Goal: Entertainment & Leisure: Consume media (video, audio)

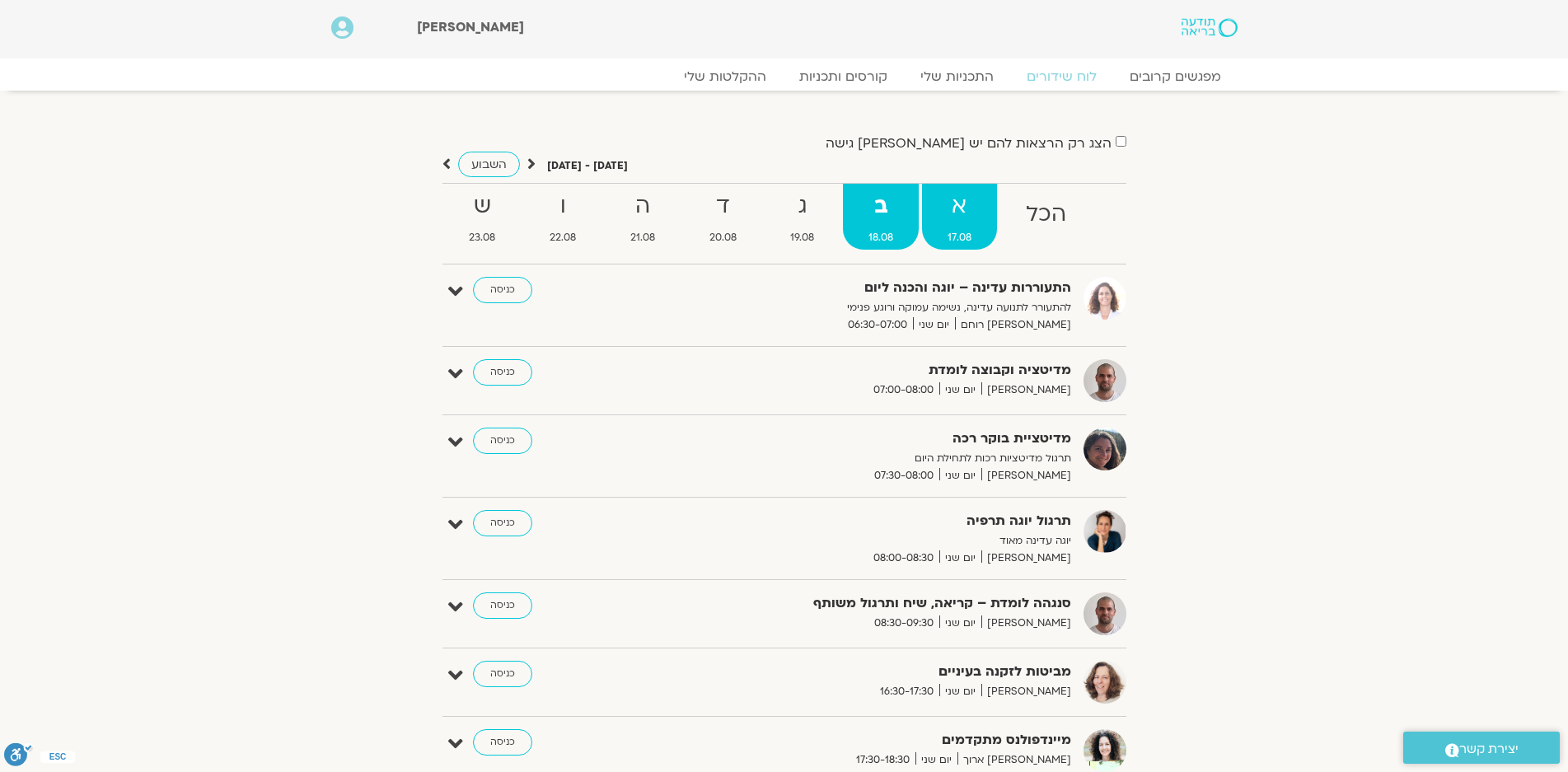
click at [961, 214] on strong "א" at bounding box center [959, 205] width 75 height 37
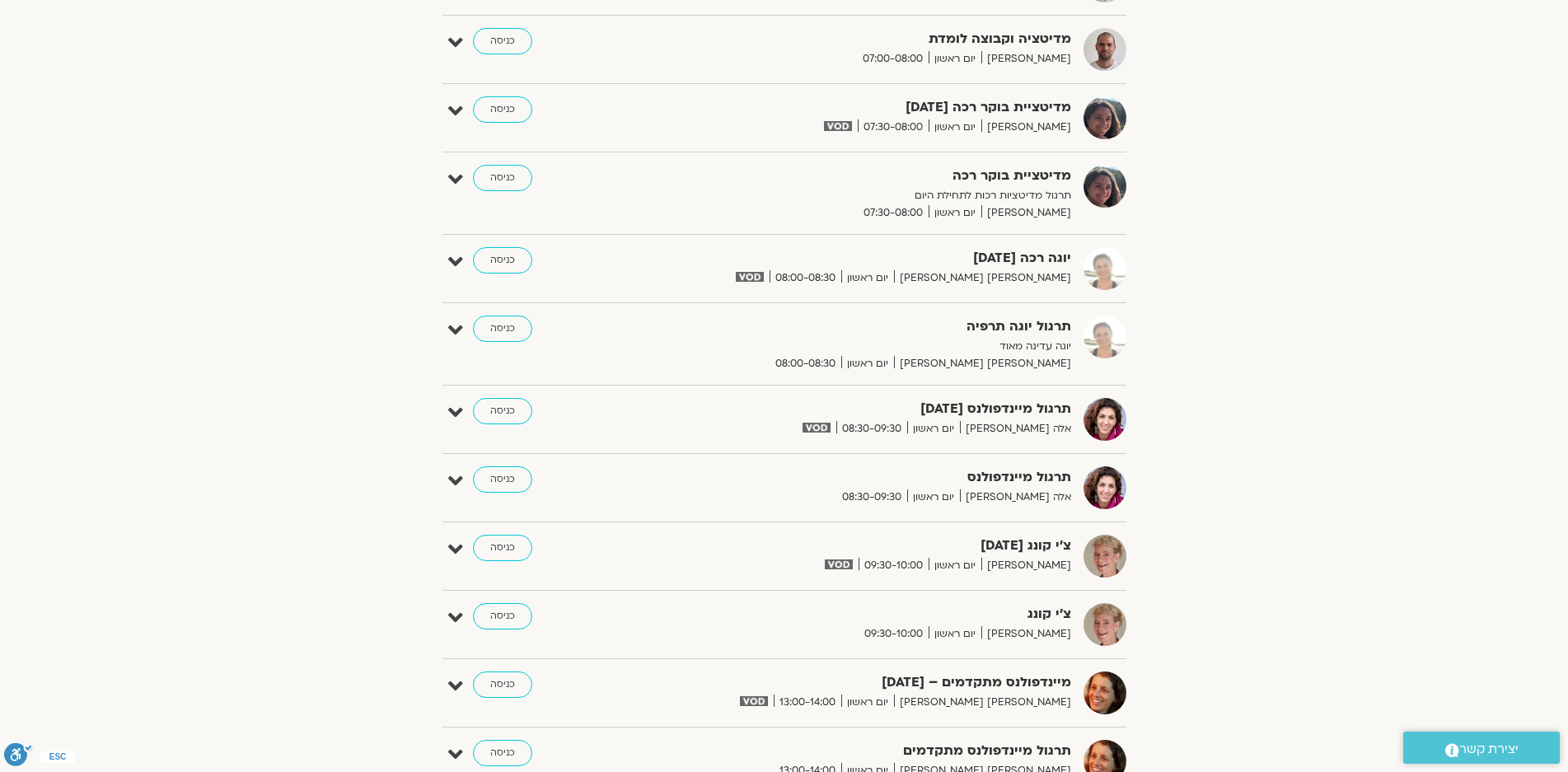
scroll to position [165, 0]
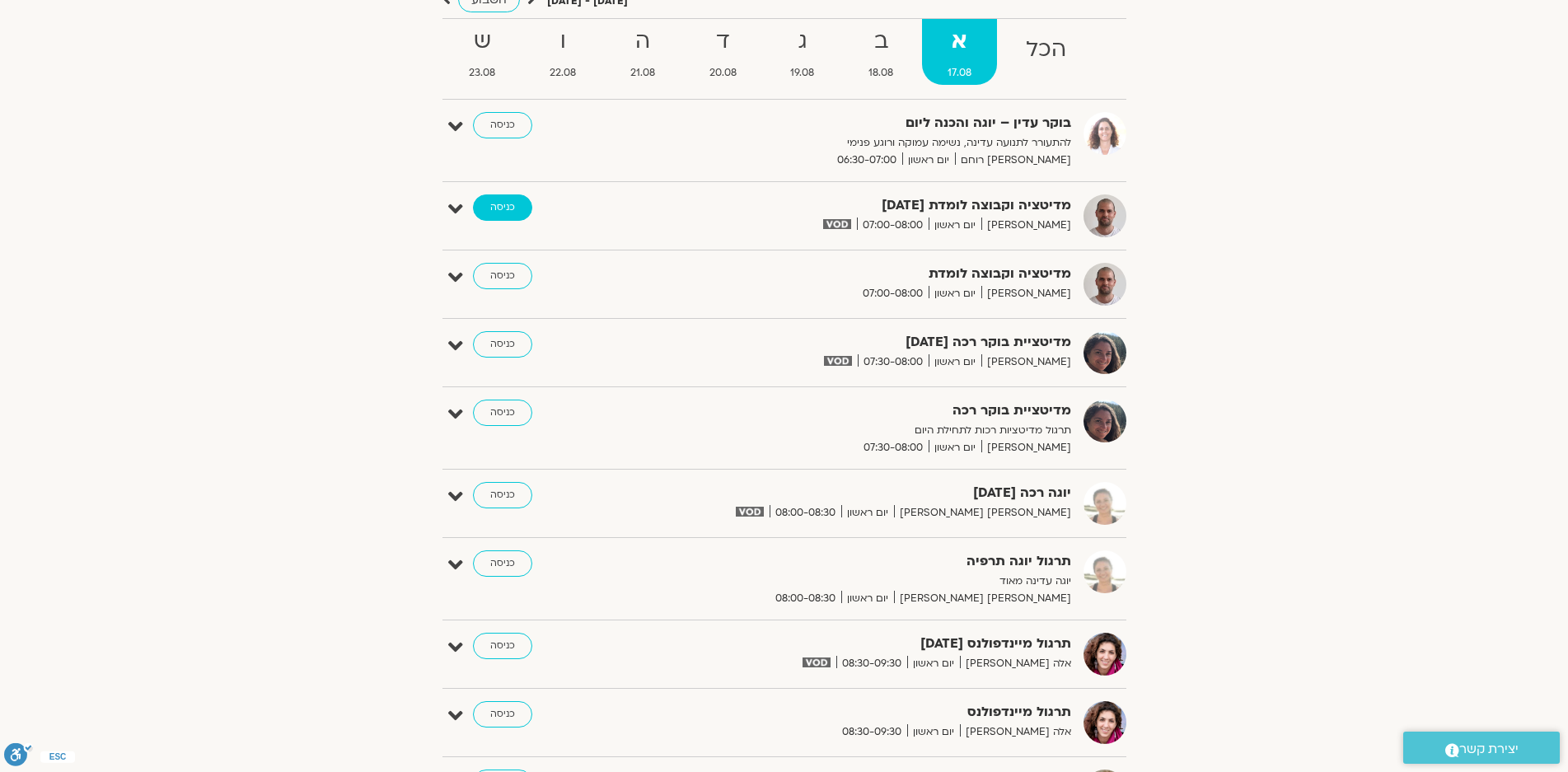
click at [500, 202] on link "כניסה" at bounding box center [501, 207] width 59 height 26
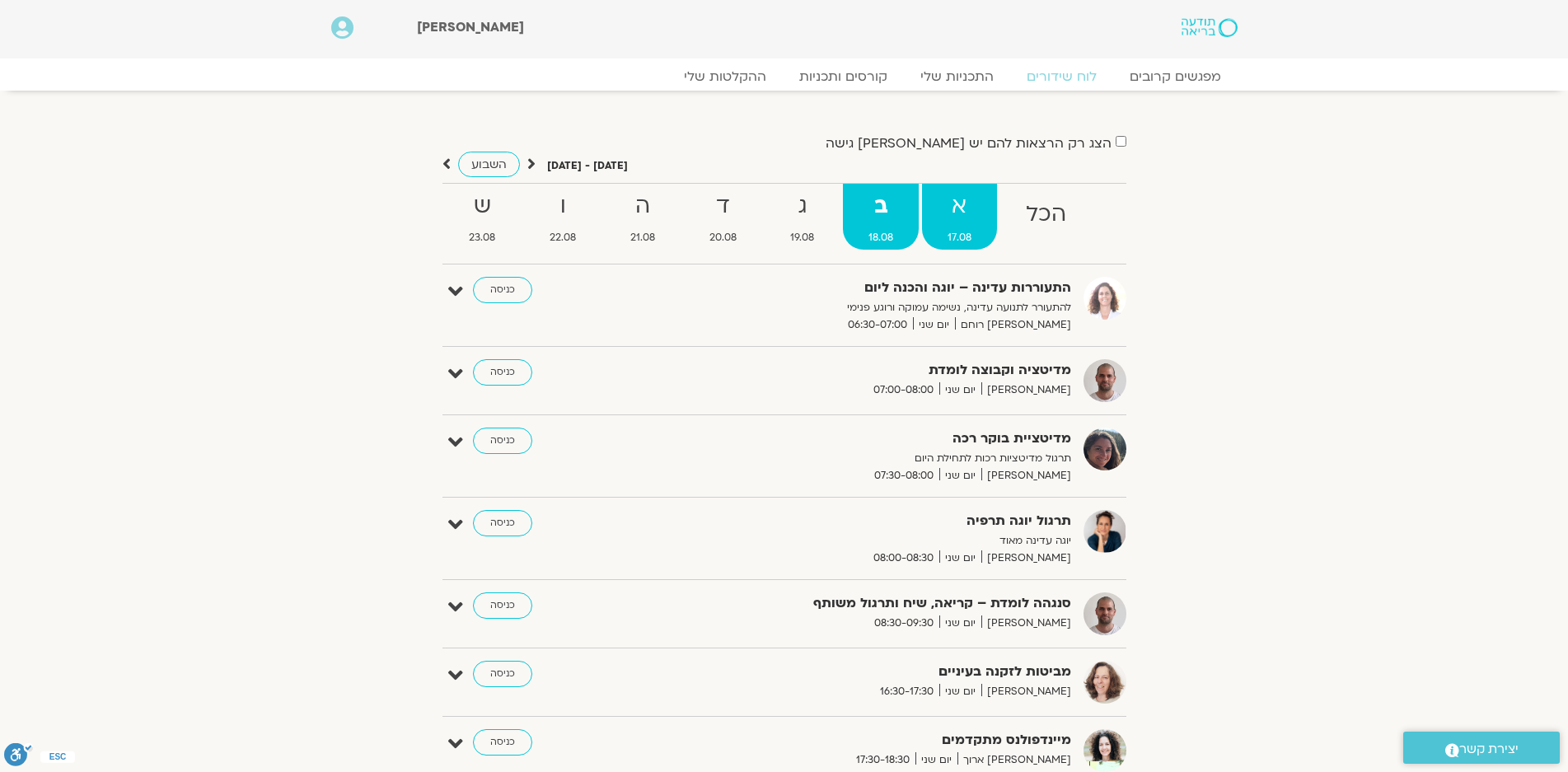
click at [962, 209] on strong "א" at bounding box center [959, 205] width 75 height 37
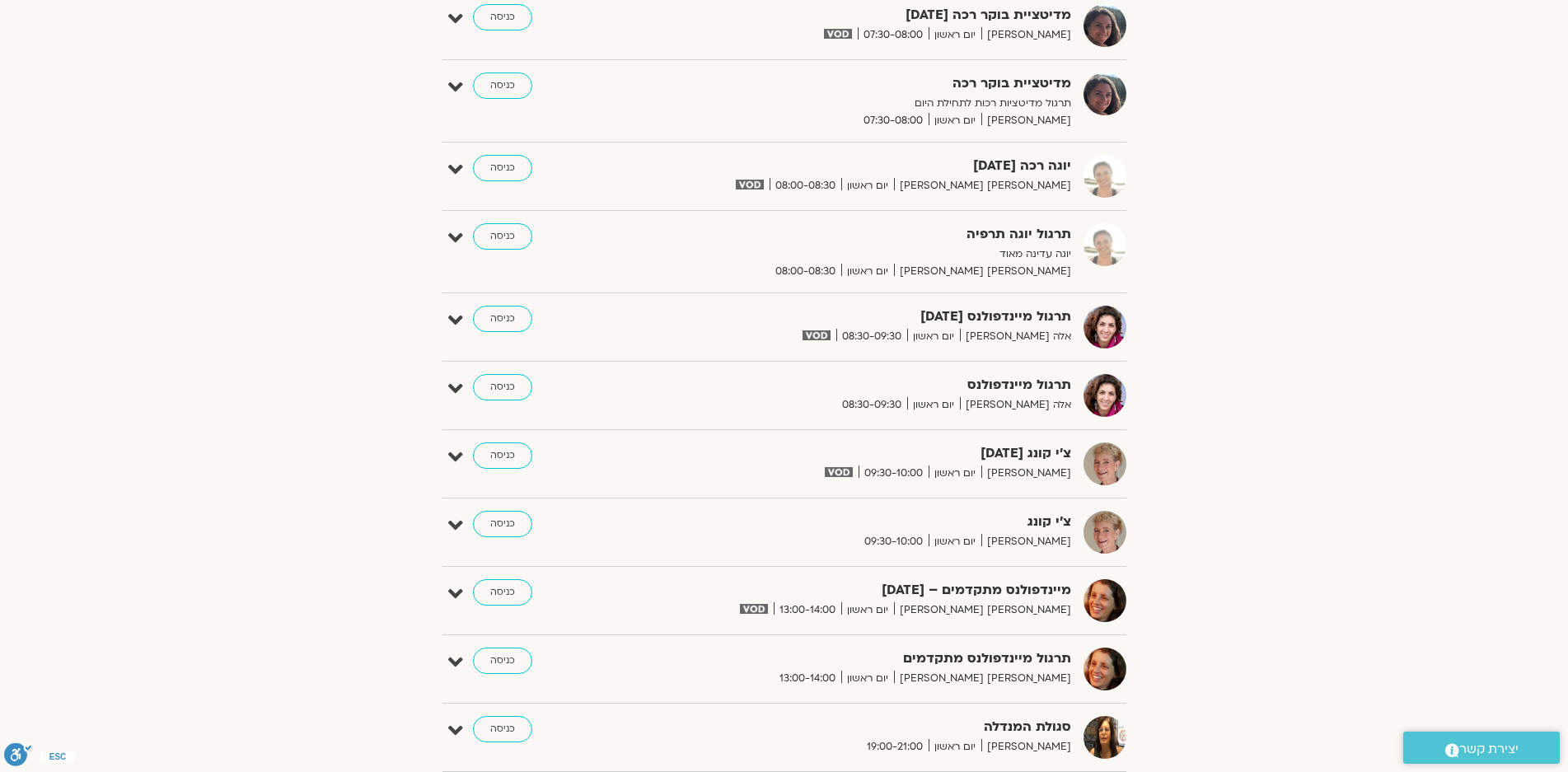
scroll to position [495, 0]
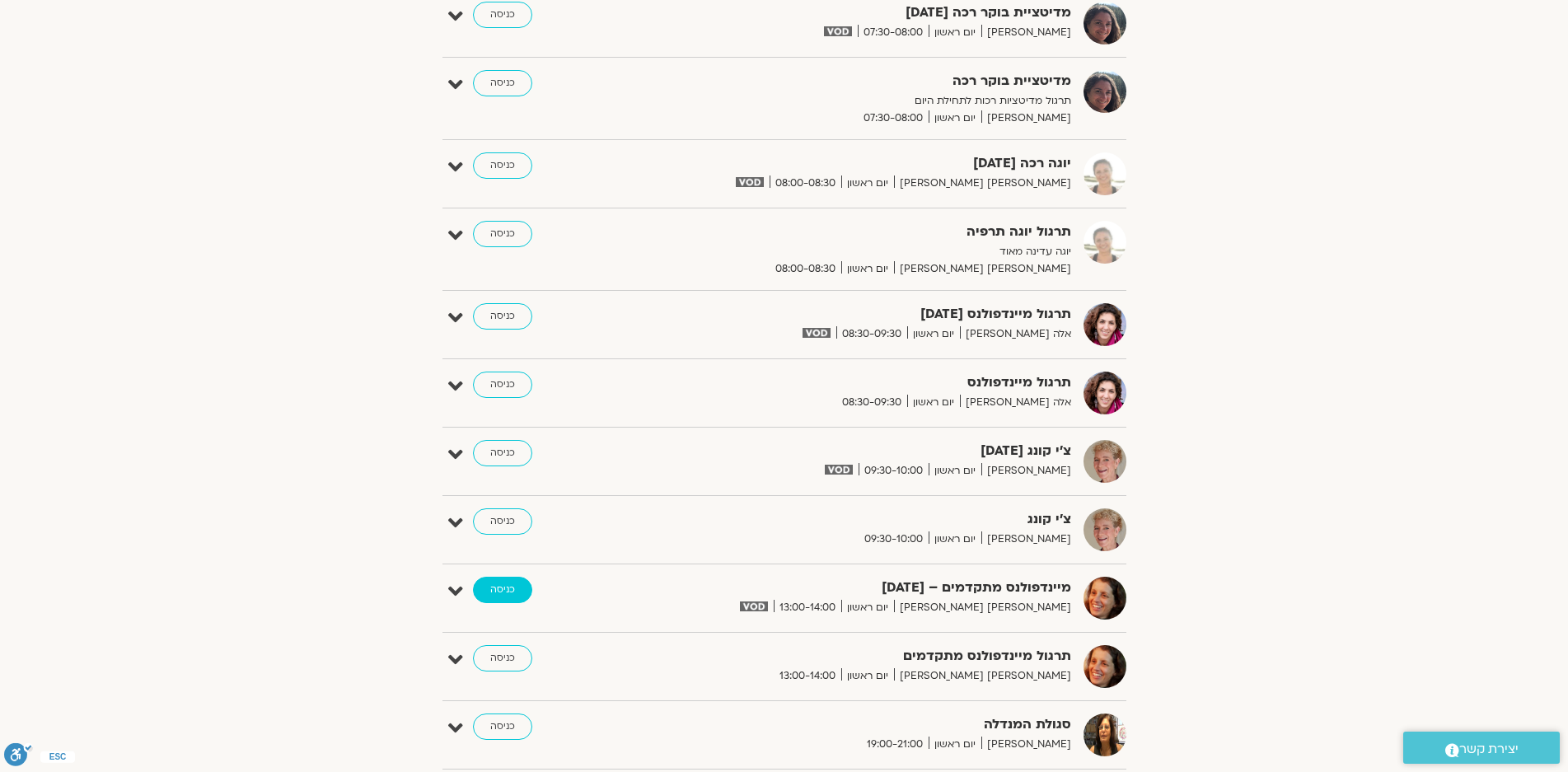
click at [497, 586] on link "כניסה" at bounding box center [501, 589] width 59 height 26
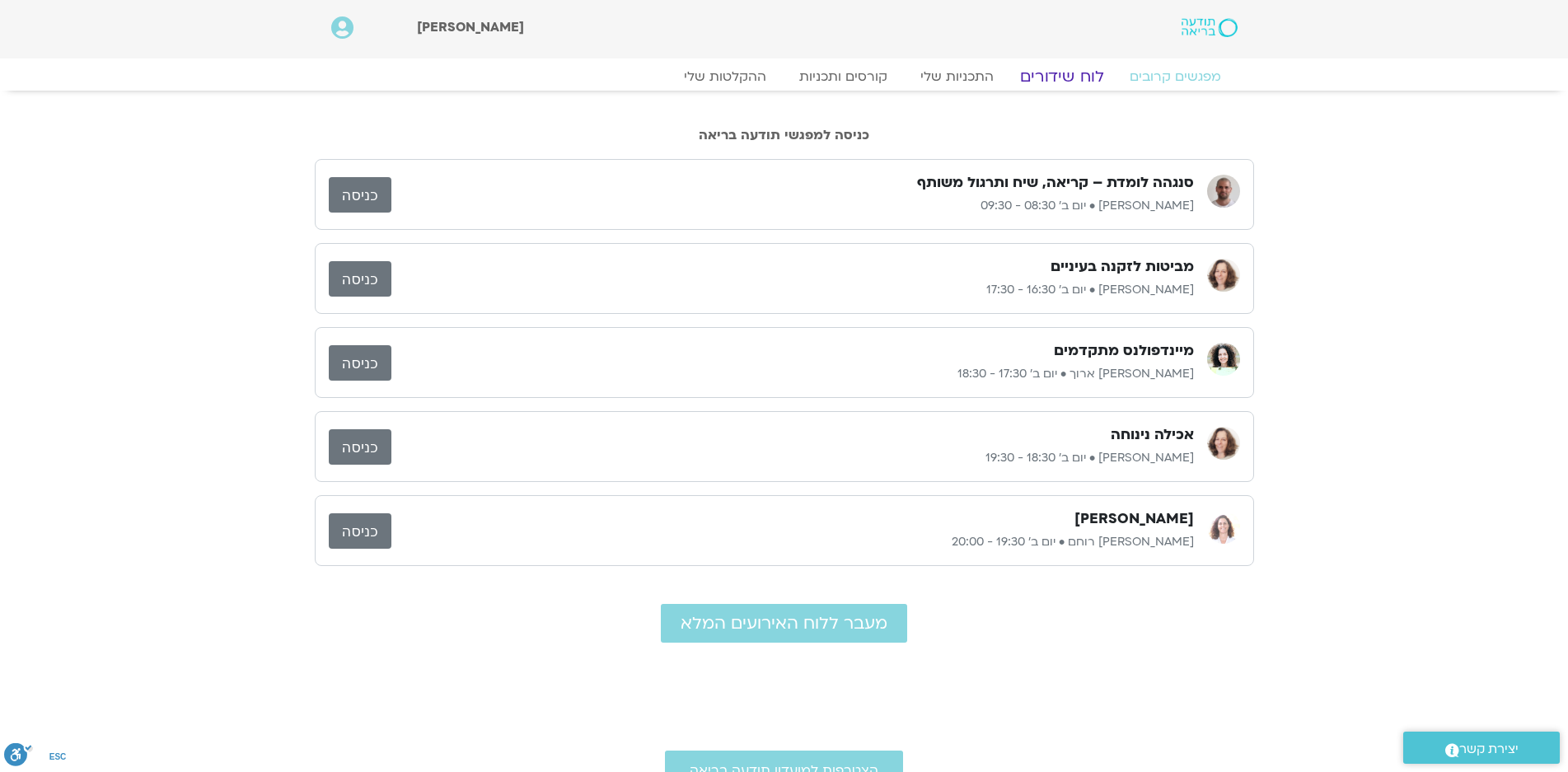
drag, startPoint x: 1075, startPoint y: 78, endPoint x: 1085, endPoint y: 80, distance: 10.2
click at [1075, 79] on link "לוח שידורים" at bounding box center [1061, 77] width 124 height 20
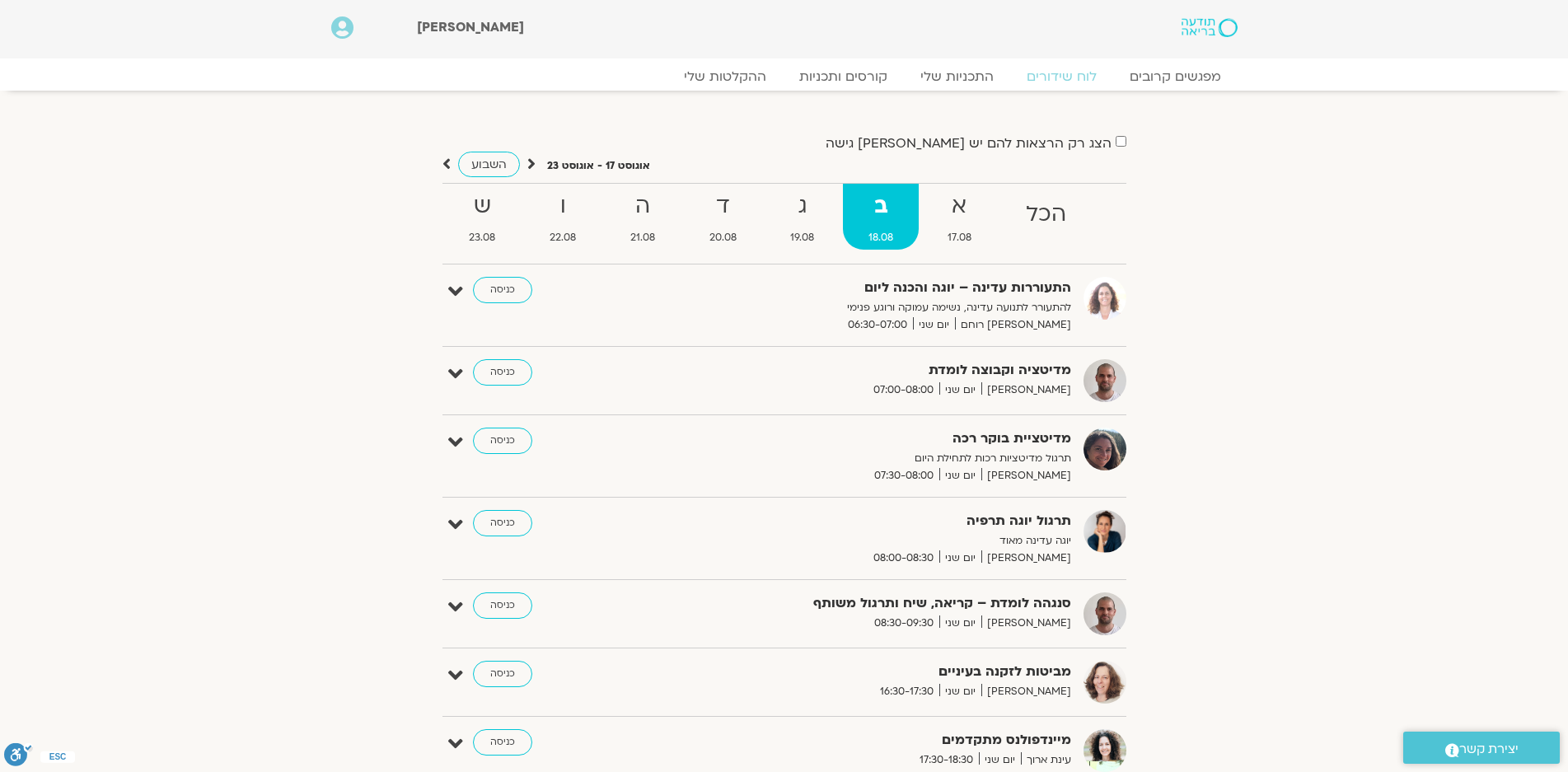
click at [529, 164] on icon at bounding box center [531, 164] width 8 height 17
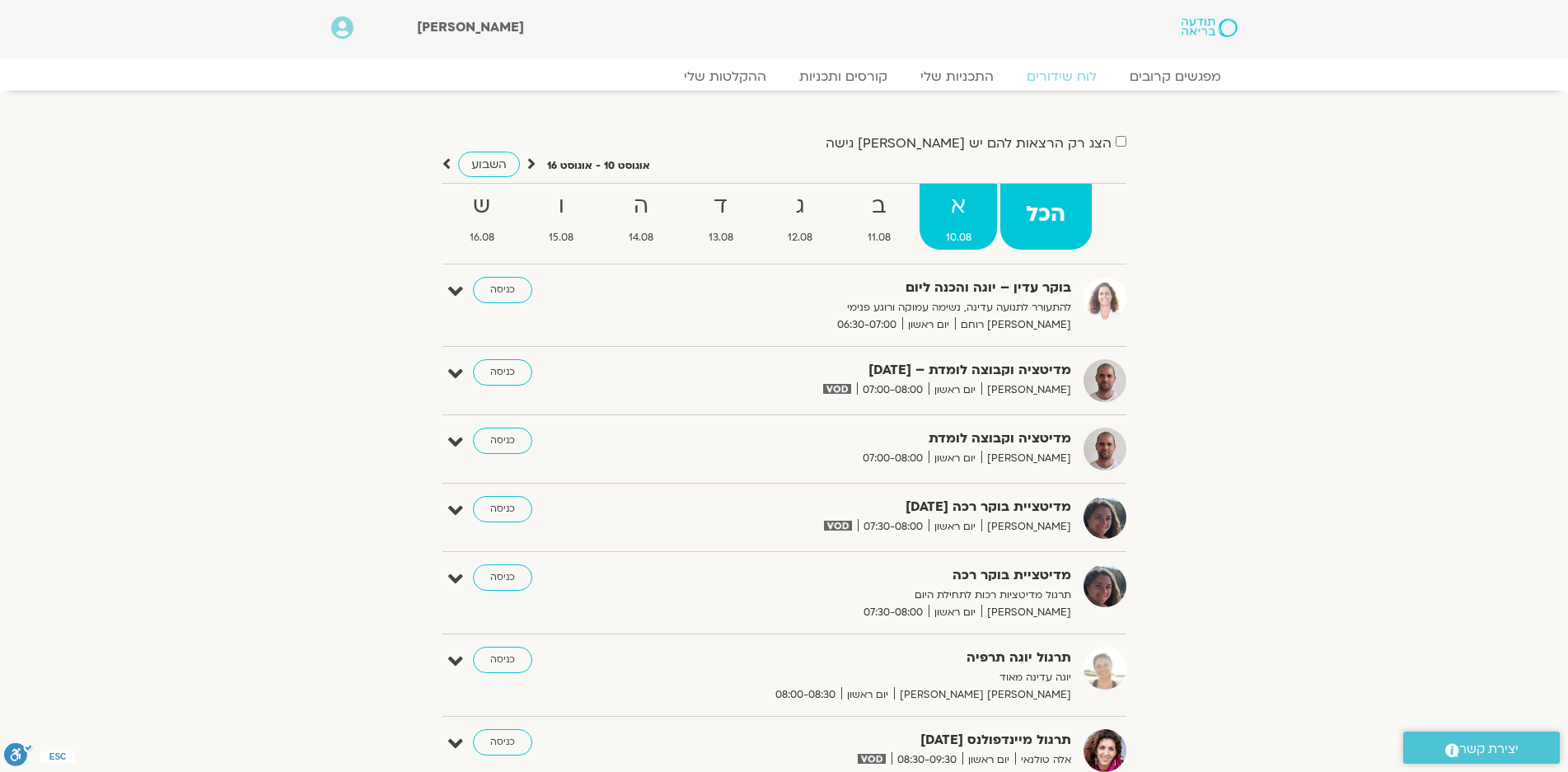
click at [956, 220] on strong "א" at bounding box center [958, 205] width 78 height 37
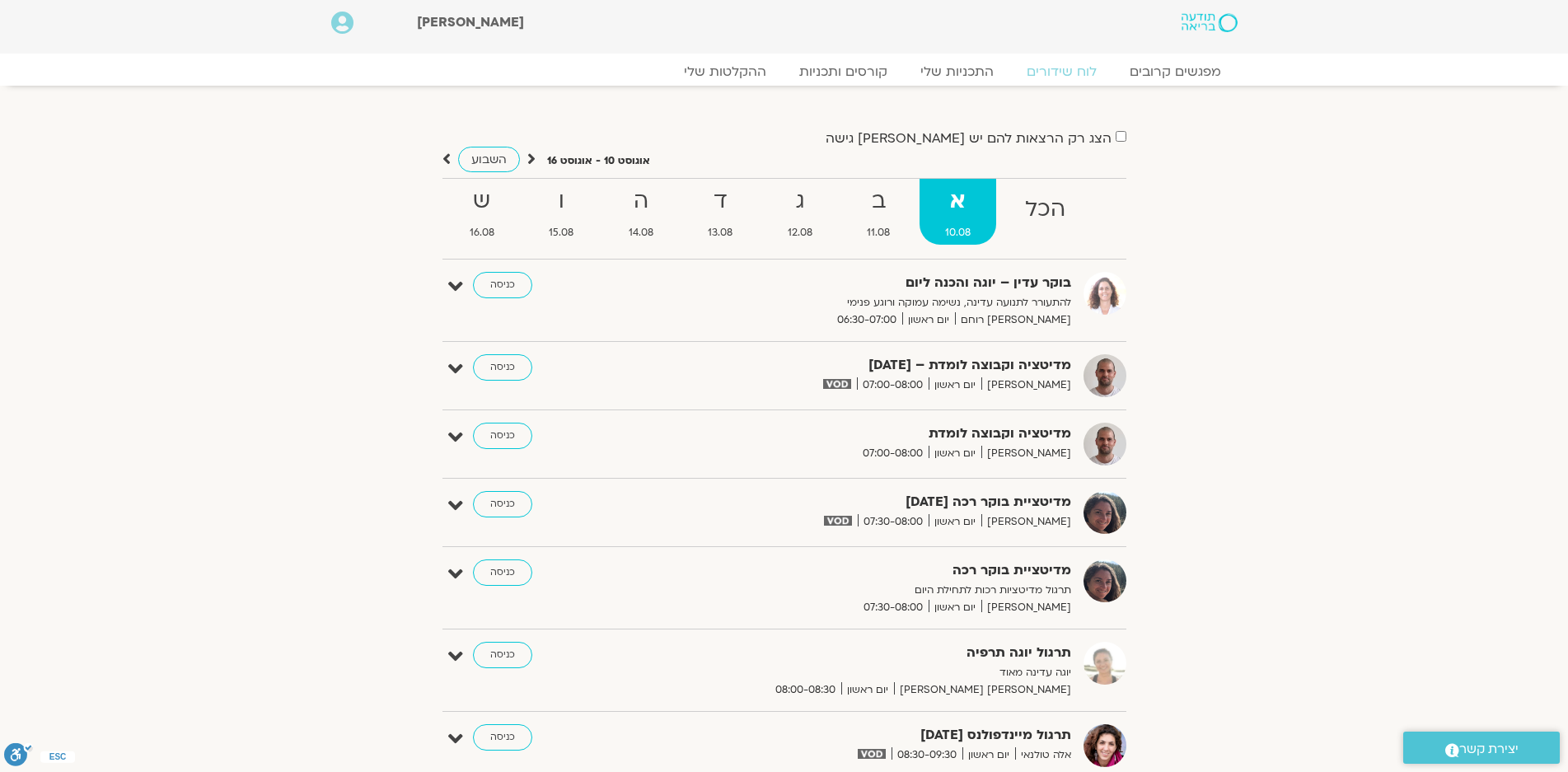
scroll to position [330, 0]
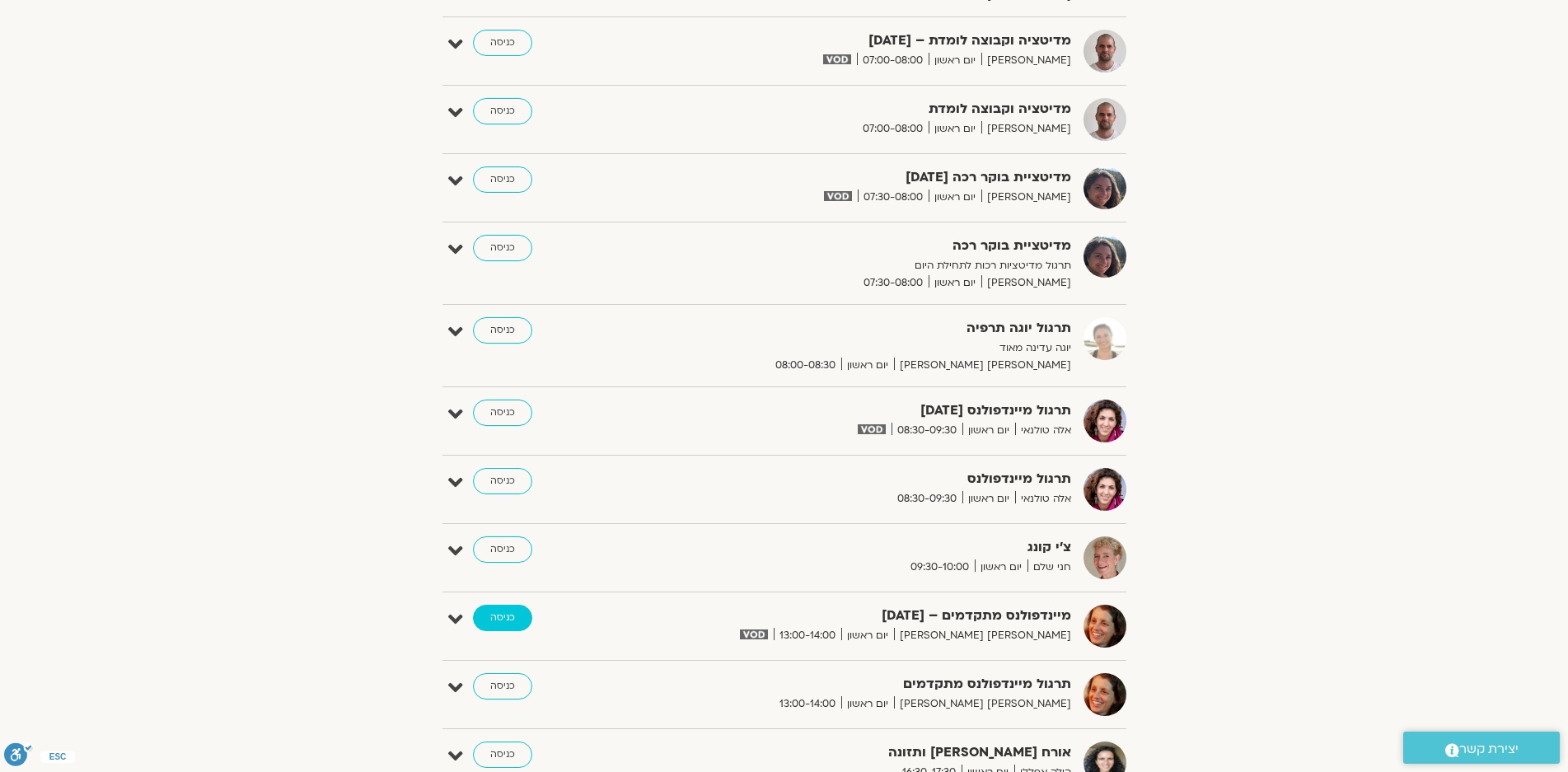
click at [504, 617] on link "כניסה" at bounding box center [501, 618] width 59 height 26
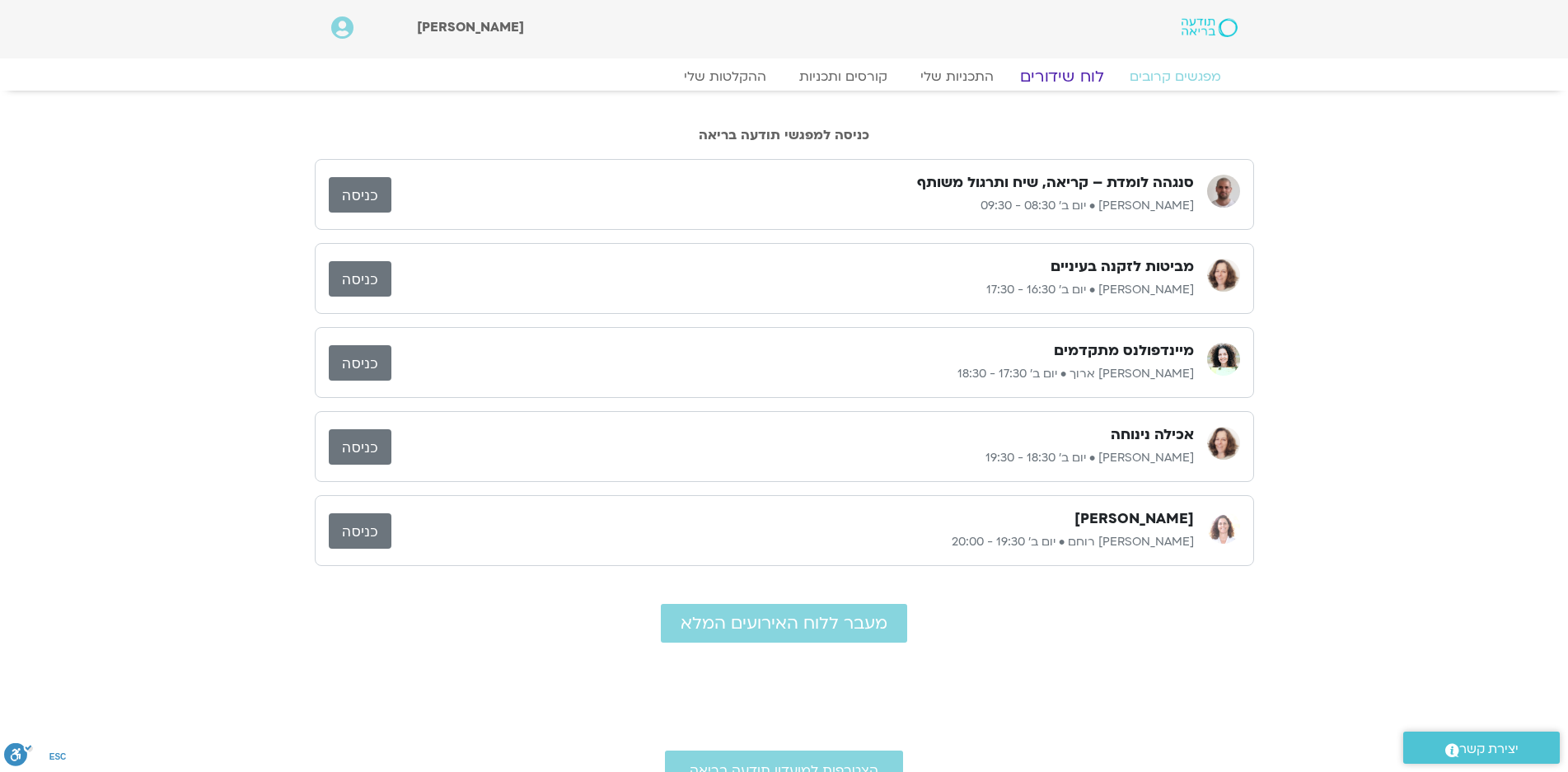
click at [1072, 76] on link "לוח שידורים" at bounding box center [1061, 77] width 124 height 20
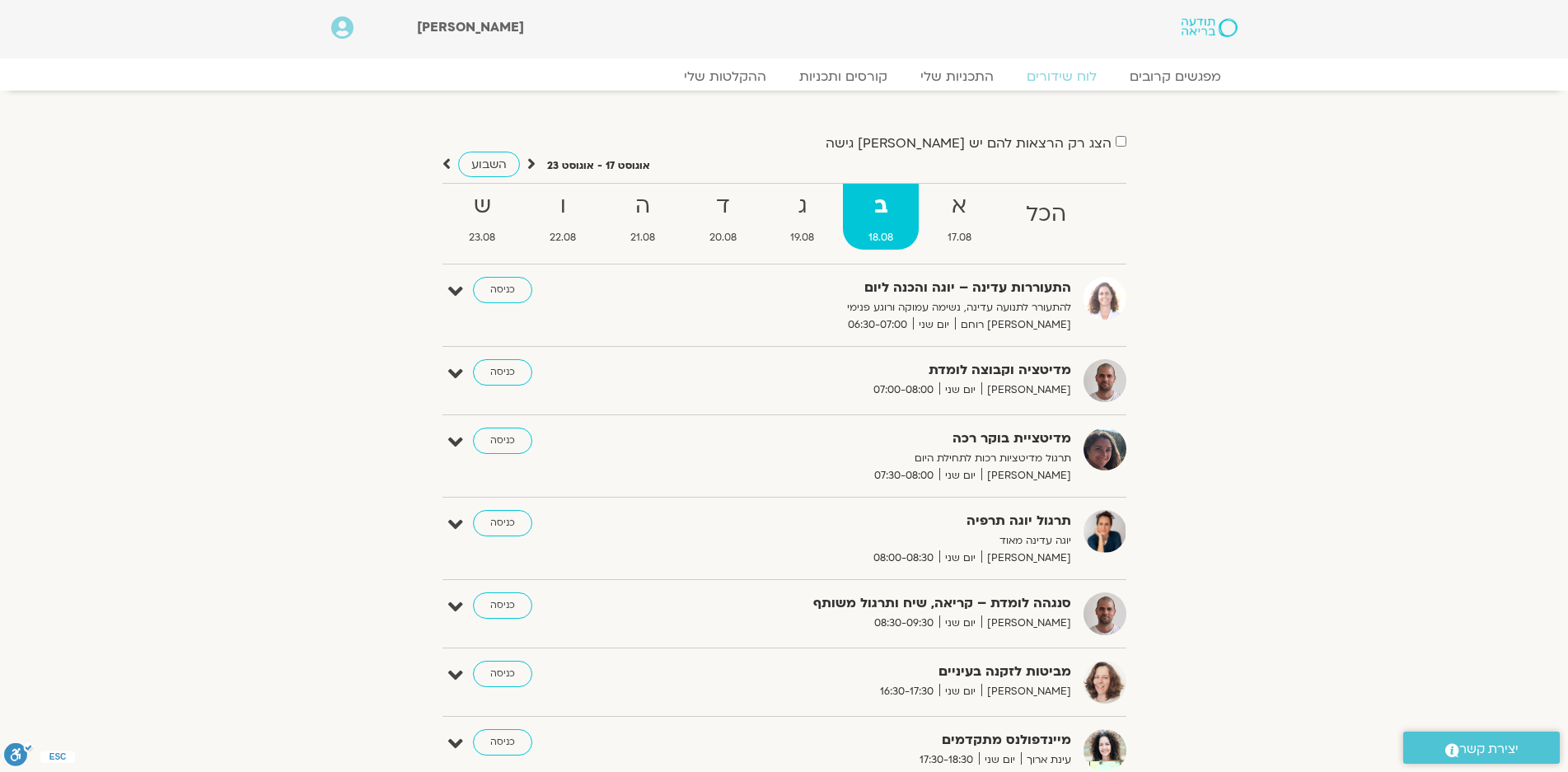
click at [530, 162] on icon at bounding box center [531, 164] width 8 height 17
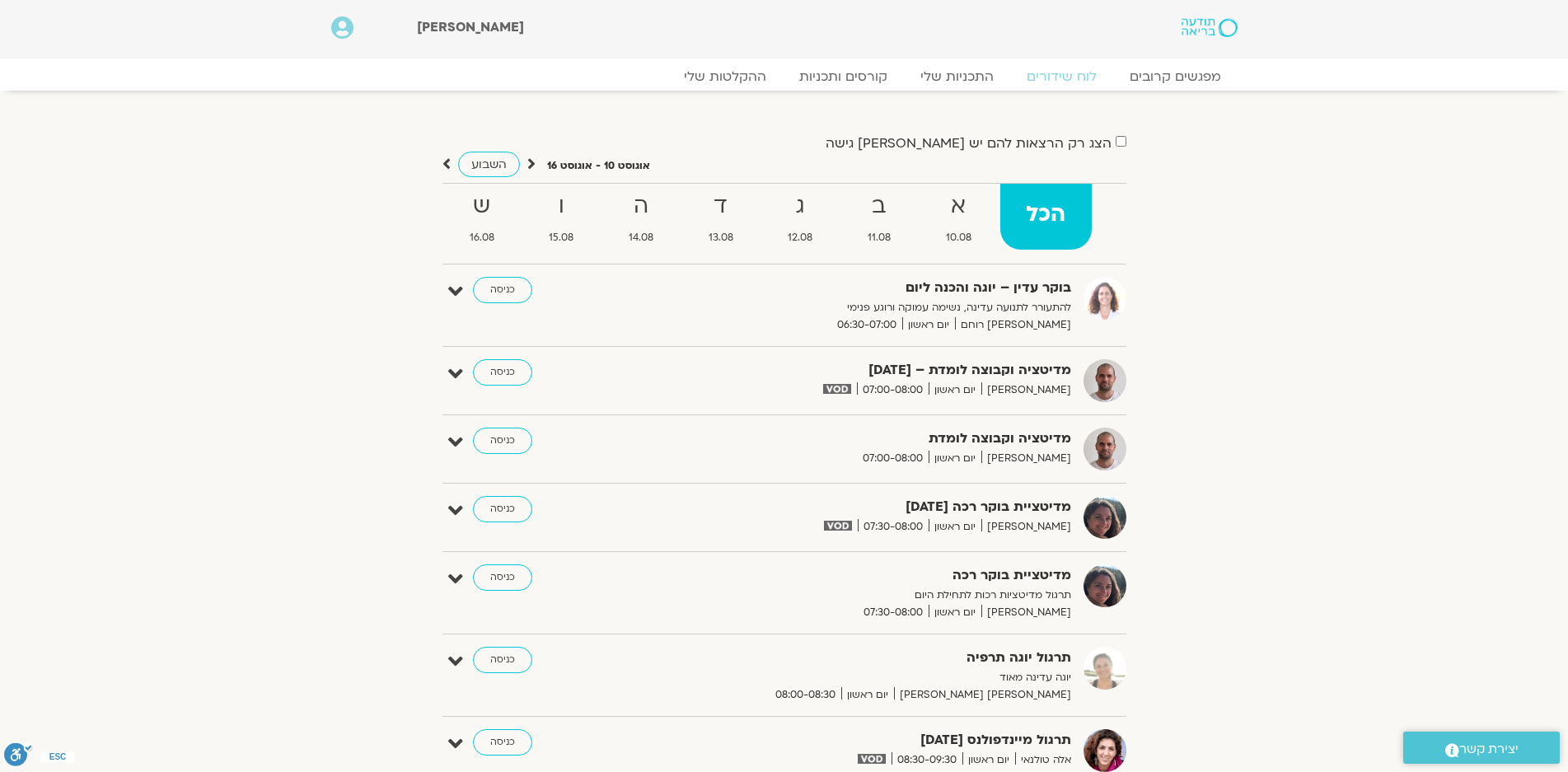
click at [530, 162] on icon at bounding box center [531, 164] width 8 height 17
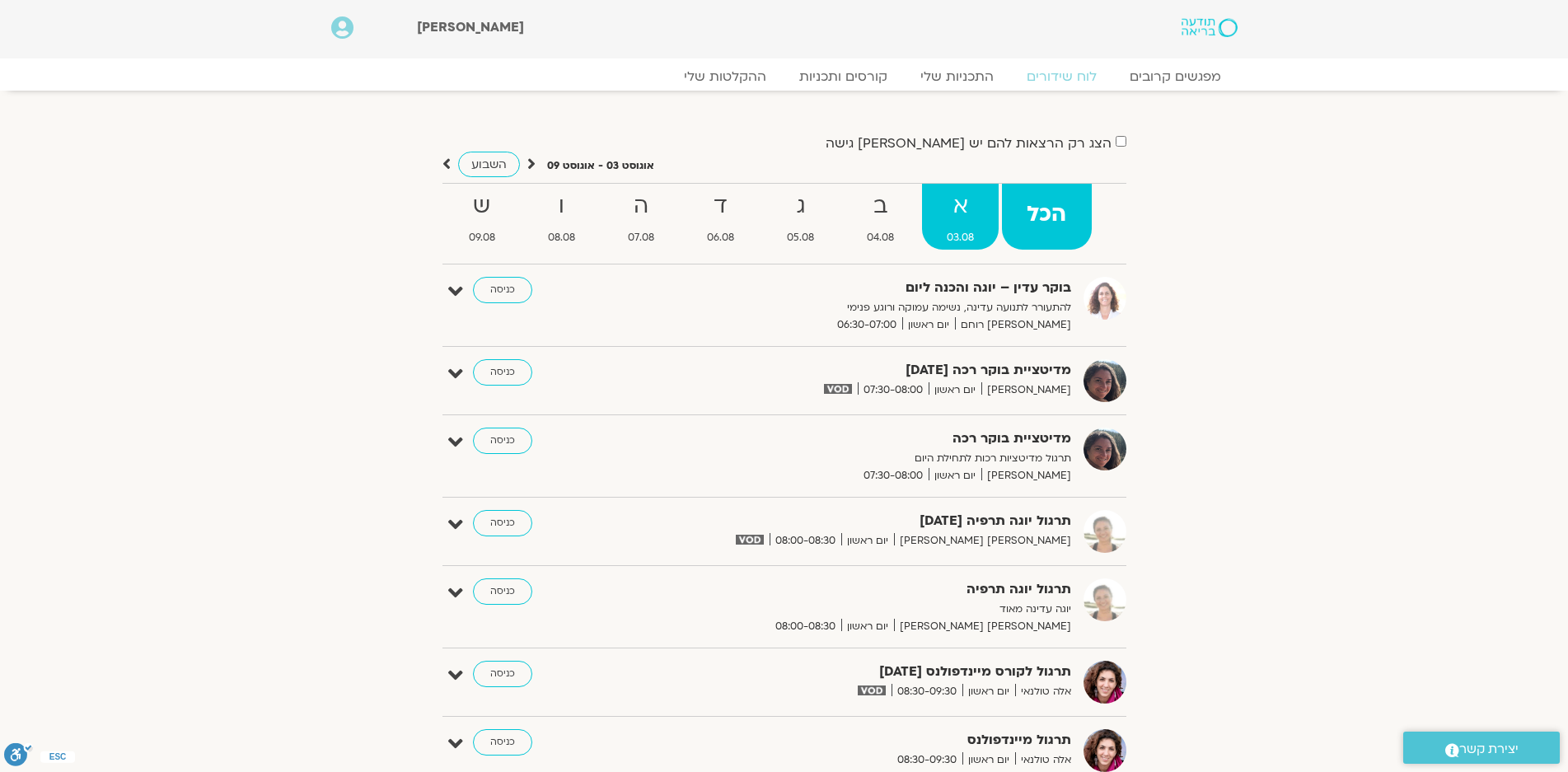
click at [946, 211] on strong "א" at bounding box center [960, 205] width 77 height 37
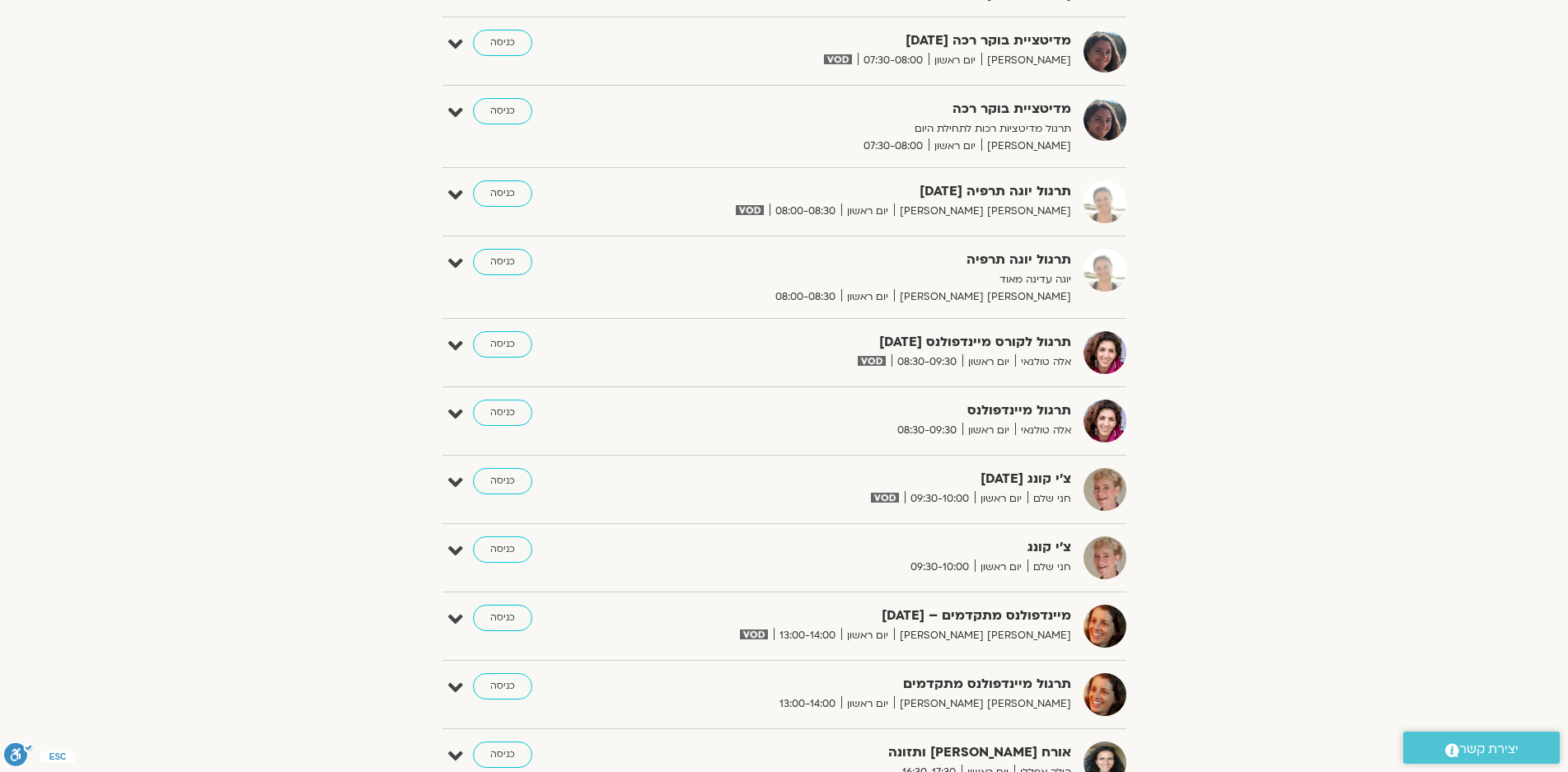
scroll to position [577, 0]
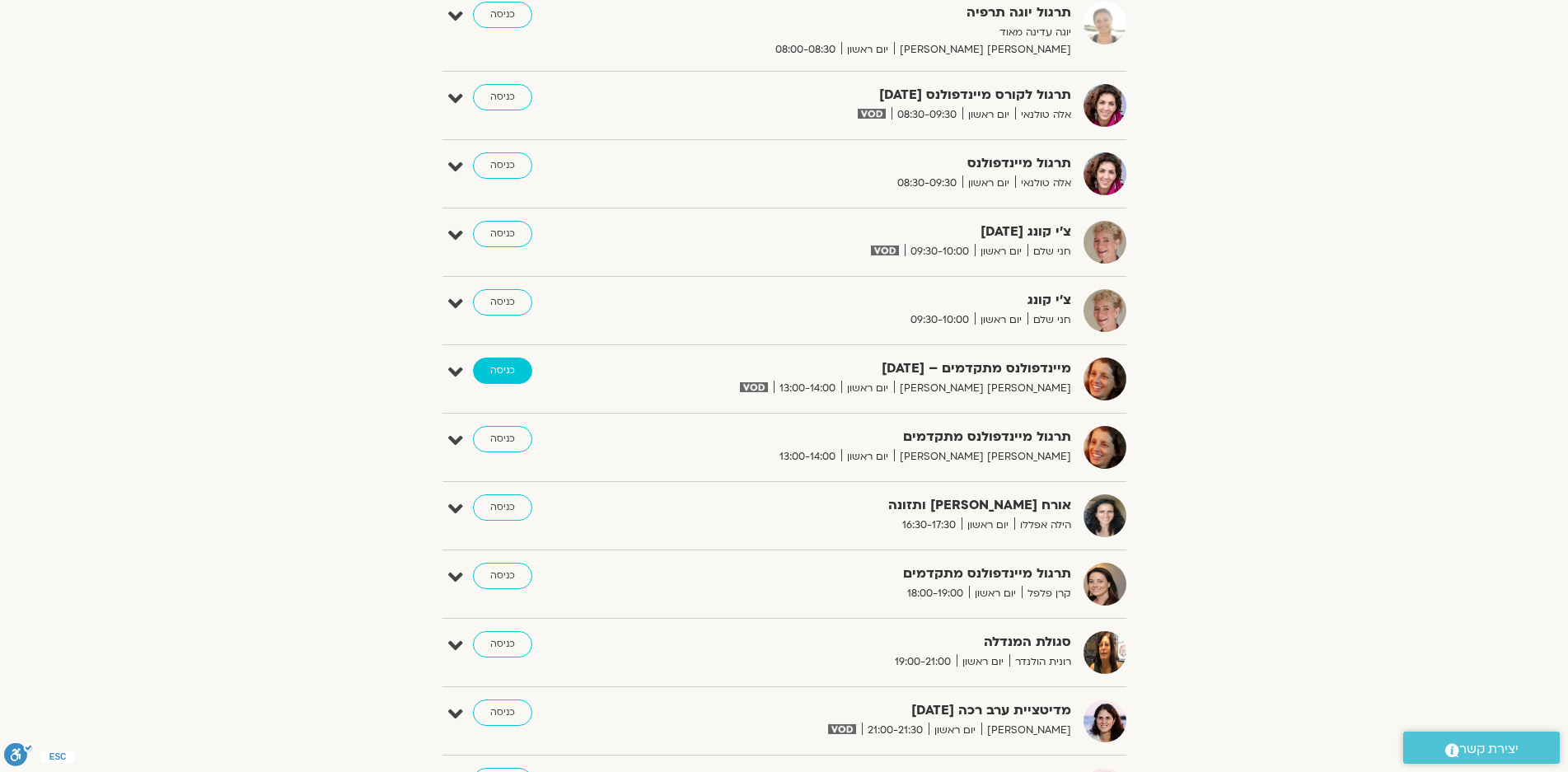
click at [502, 366] on link "כניסה" at bounding box center [501, 371] width 59 height 26
